Goal: Task Accomplishment & Management: Complete application form

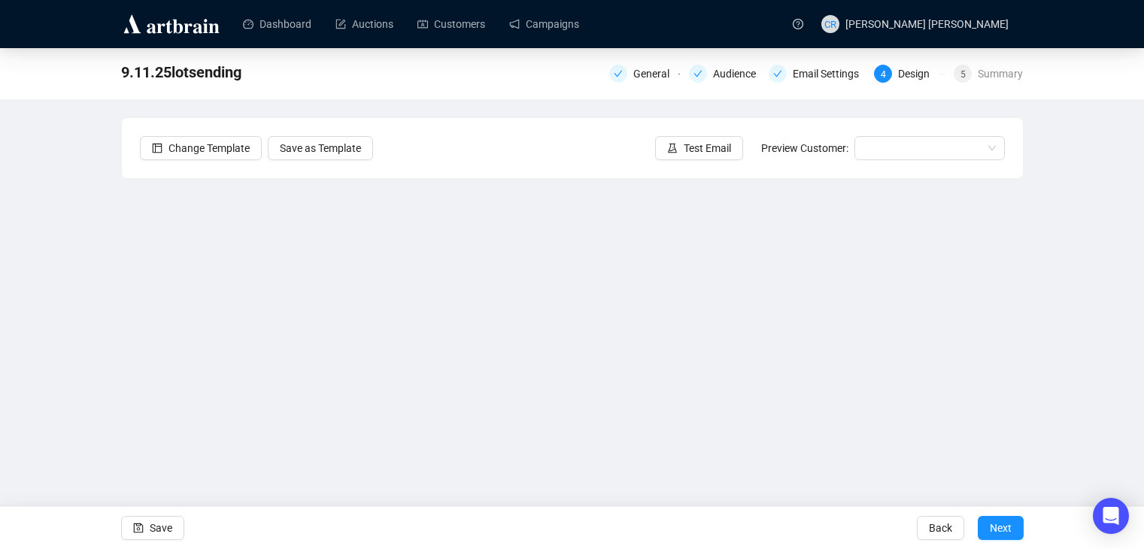
scroll to position [10, 0]
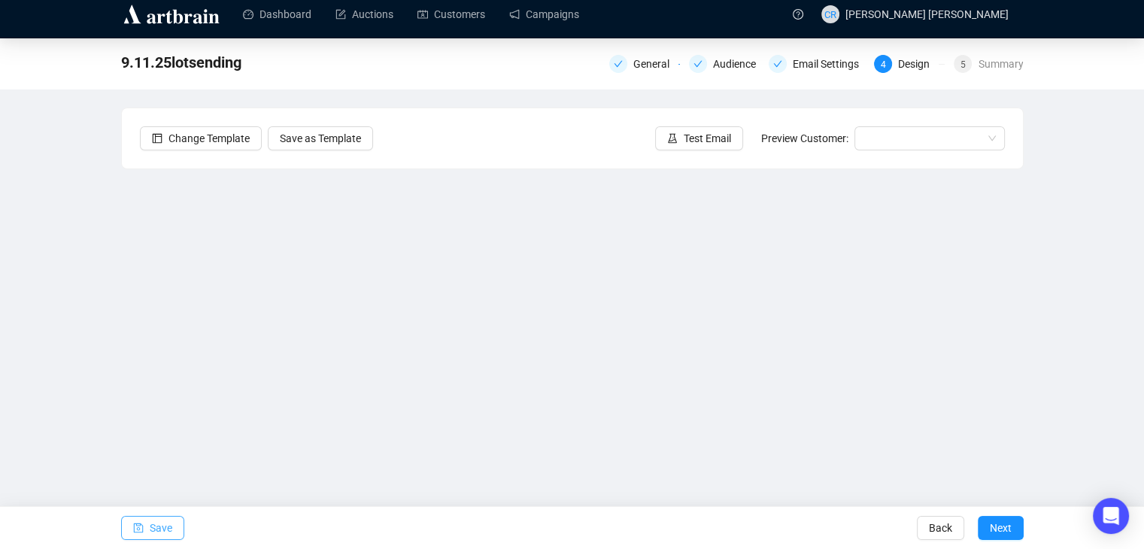
click at [153, 518] on span "Save" at bounding box center [161, 528] width 23 height 42
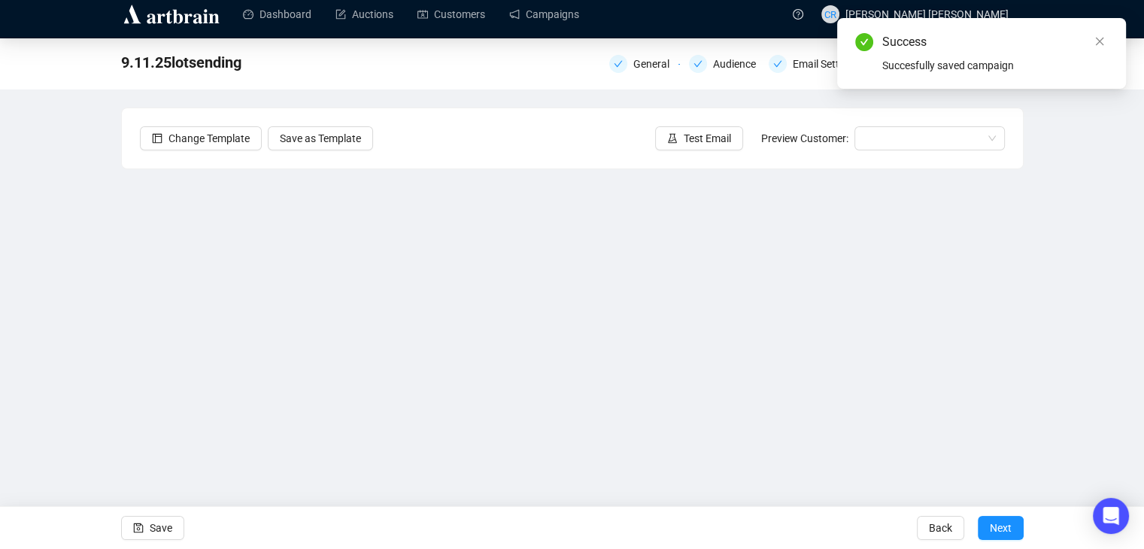
scroll to position [0, 0]
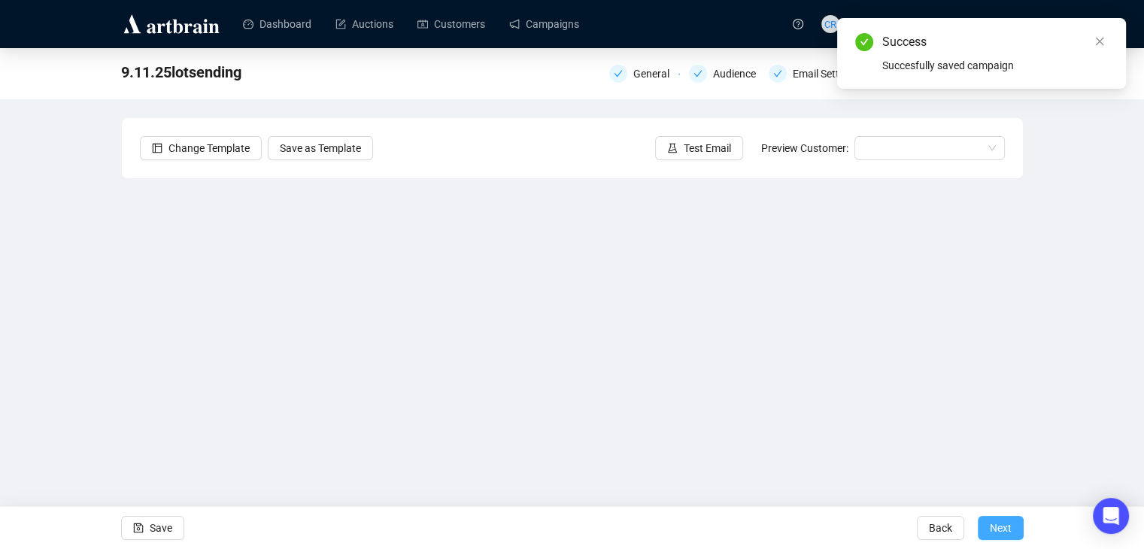
click at [1005, 522] on span "Next" at bounding box center [1001, 528] width 22 height 42
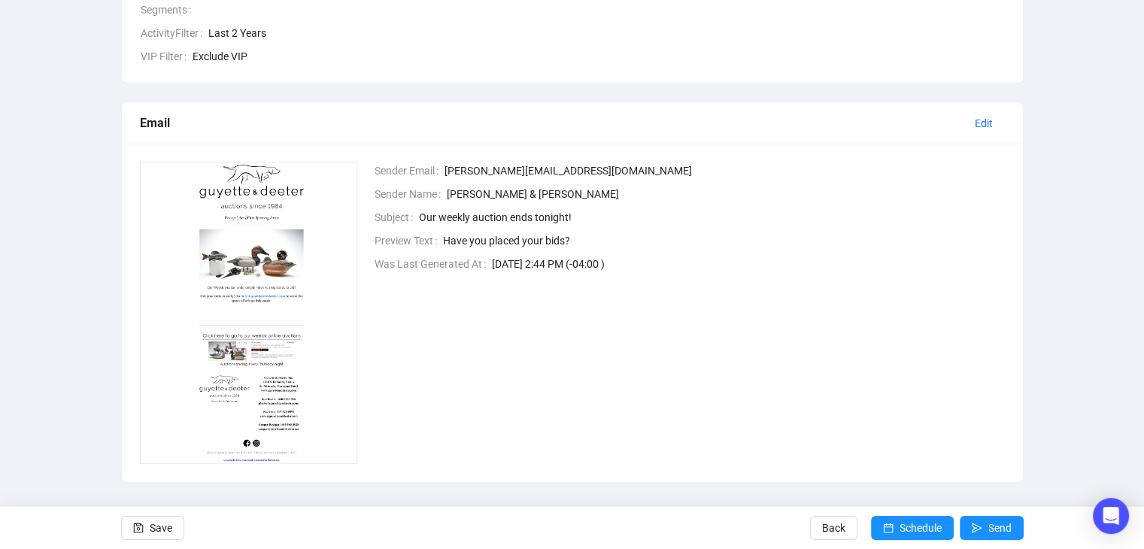
scroll to position [299, 0]
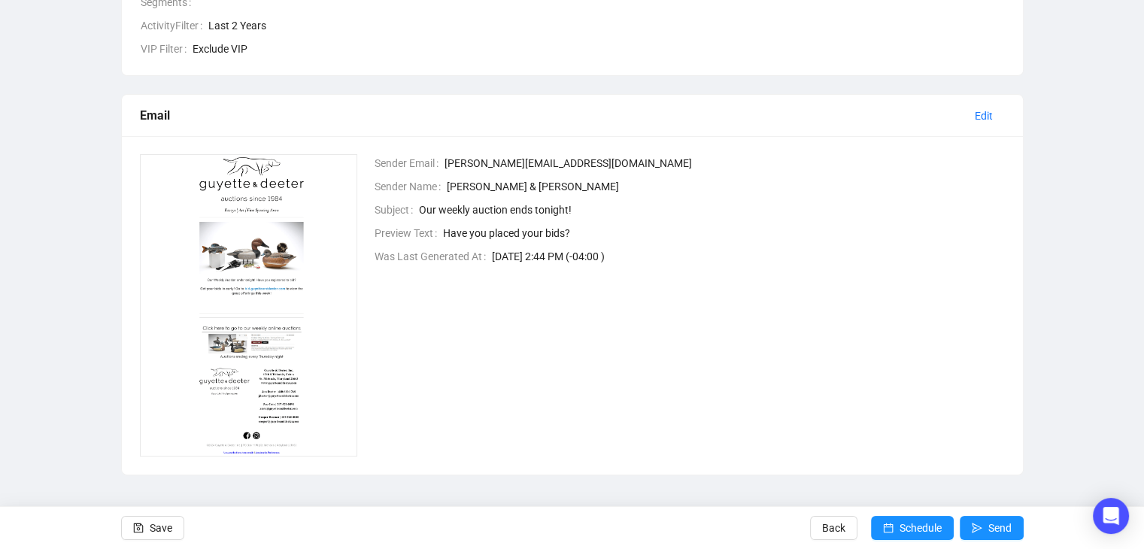
click at [282, 259] on img at bounding box center [249, 305] width 218 height 302
click at [237, 257] on img at bounding box center [249, 305] width 218 height 302
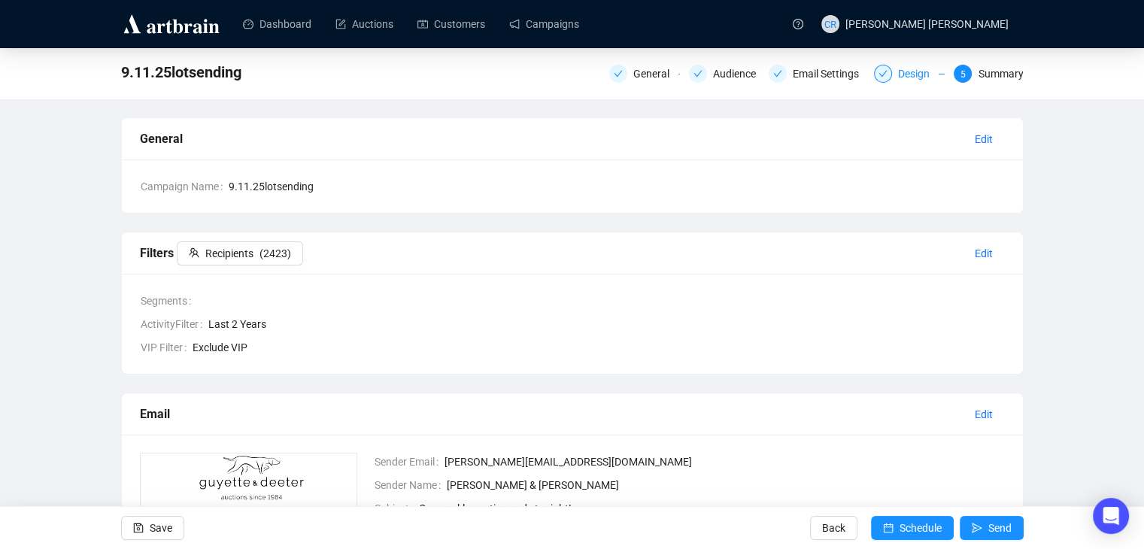
click at [879, 75] on div at bounding box center [883, 74] width 18 height 18
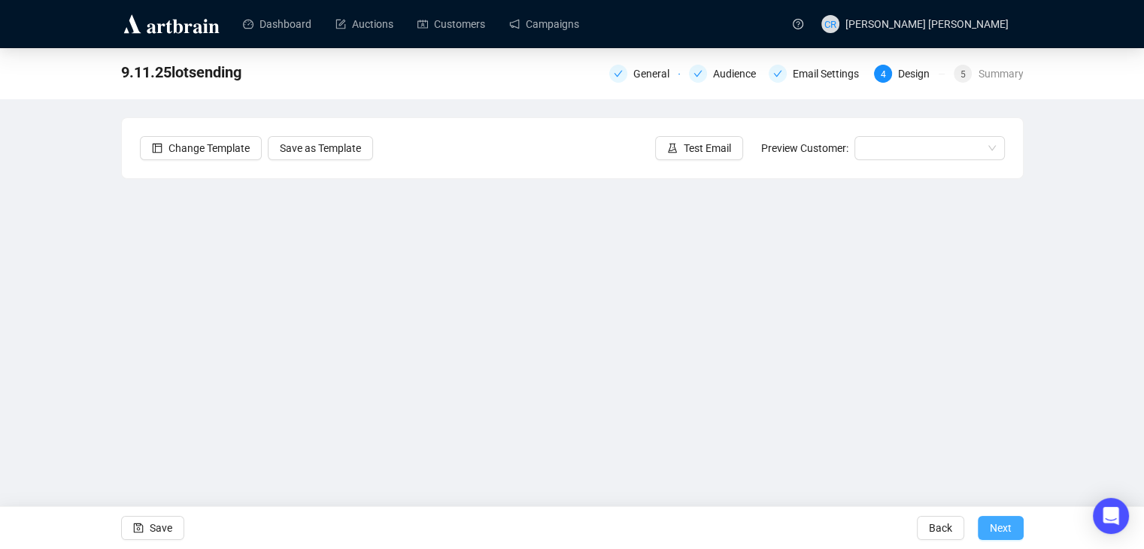
click at [1012, 524] on button "Next" at bounding box center [1001, 528] width 46 height 24
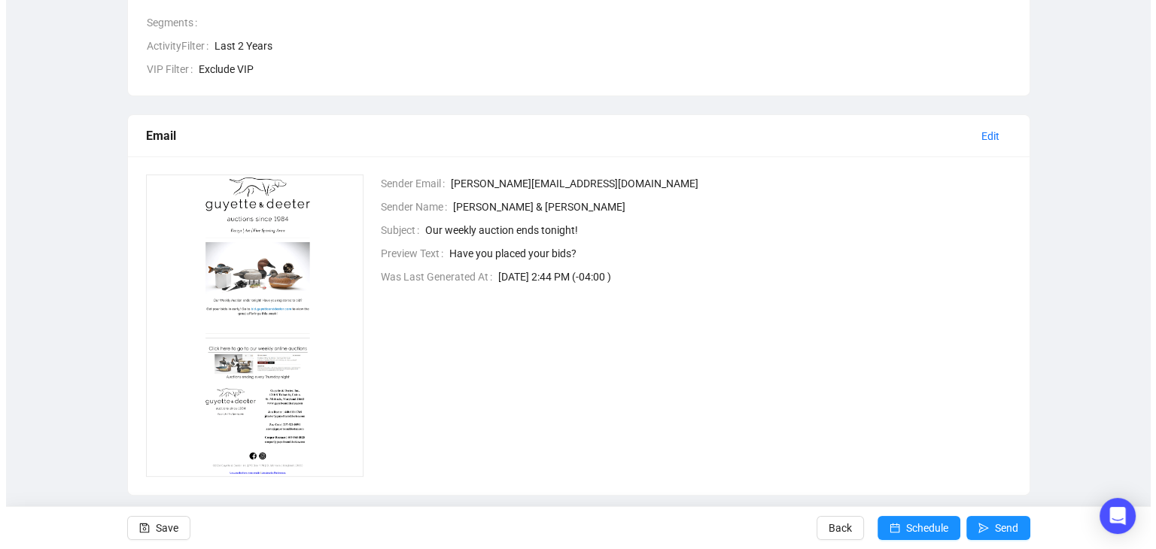
scroll to position [299, 0]
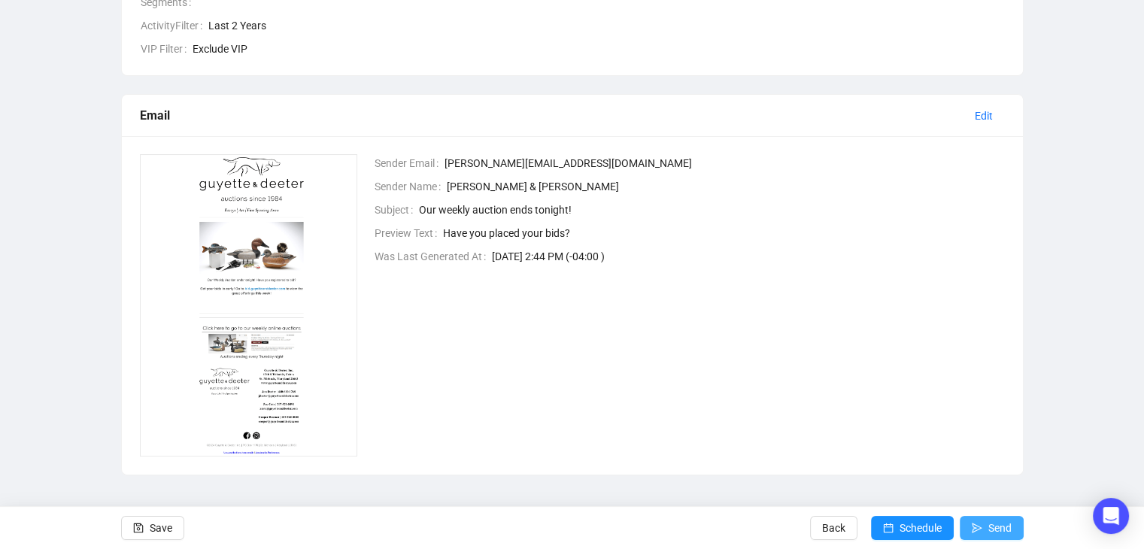
click at [989, 529] on span "Send" at bounding box center [1000, 528] width 23 height 42
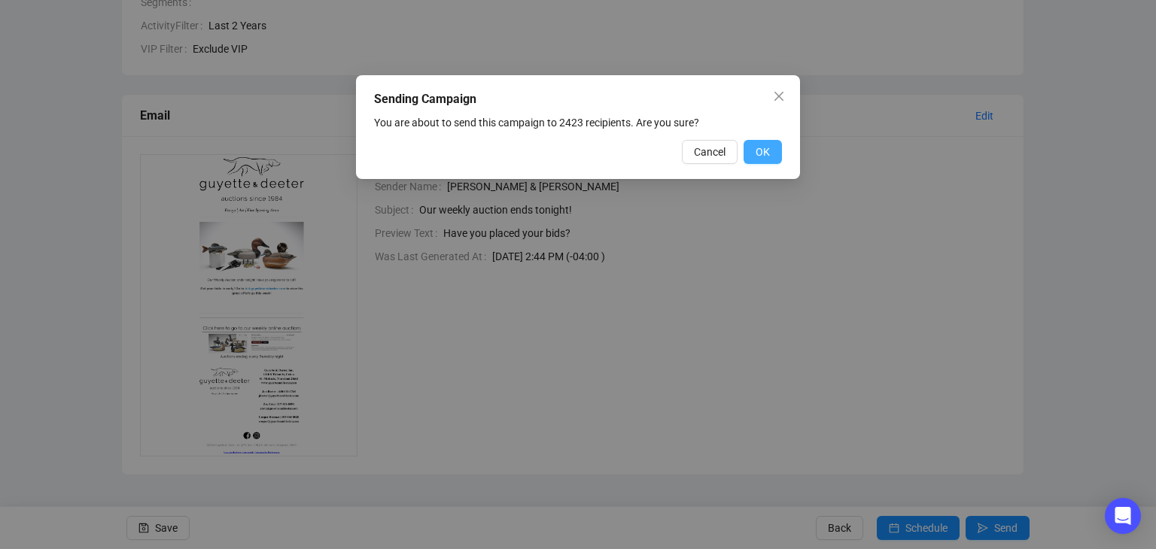
click at [752, 154] on button "OK" at bounding box center [762, 152] width 38 height 24
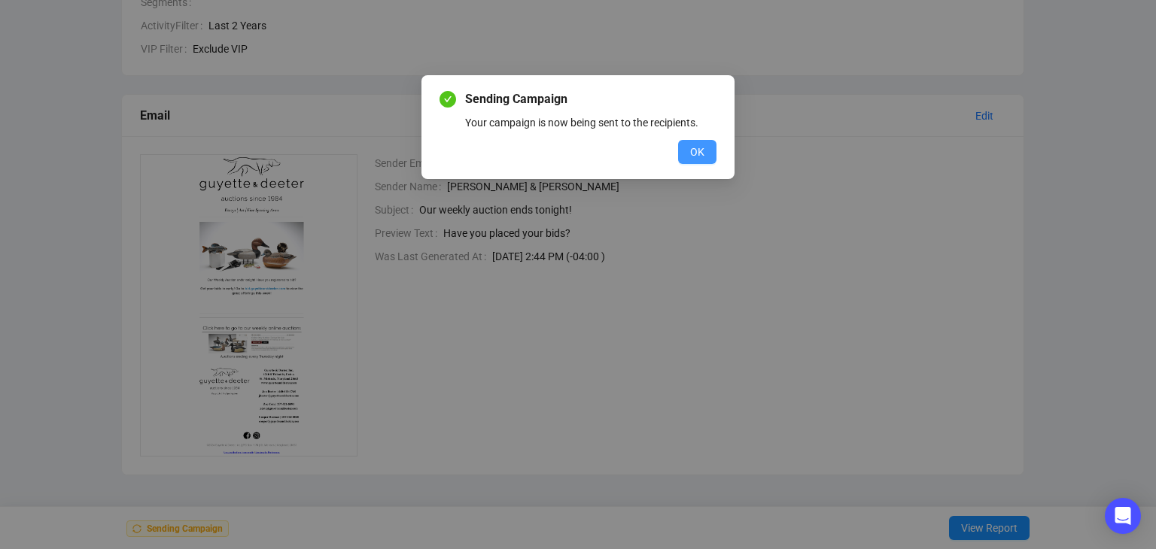
click at [690, 139] on div "Sending Campaign Your campaign is now being sent to the recipients. OK" at bounding box center [577, 127] width 277 height 74
